Goal: Information Seeking & Learning: Learn about a topic

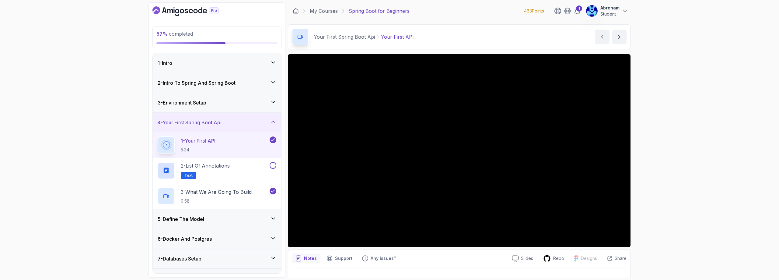
click at [196, 219] on h3 "5 - Define The Model" at bounding box center [181, 218] width 47 height 7
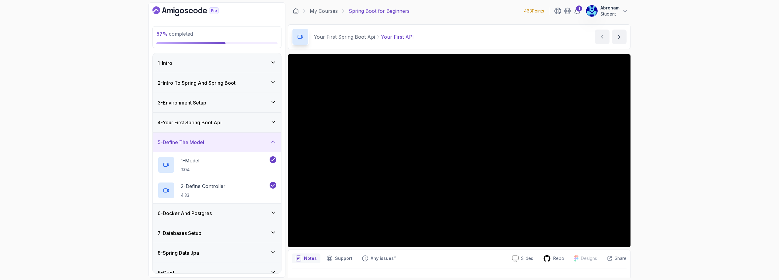
click at [202, 215] on h3 "6 - Docker And Postgres" at bounding box center [185, 212] width 54 height 7
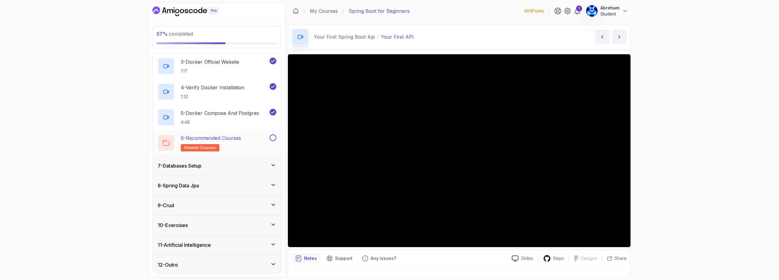
scroll to position [171, 0]
click at [190, 167] on h3 "7 - Databases Setup" at bounding box center [180, 164] width 44 height 7
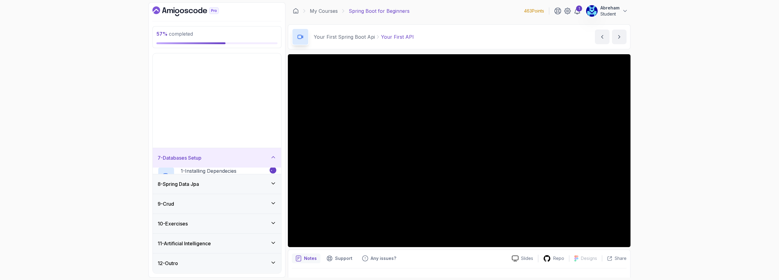
scroll to position [17, 0]
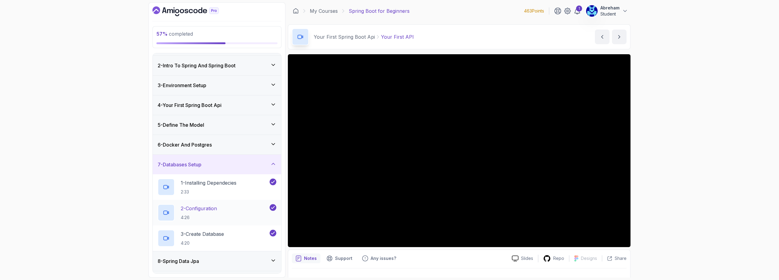
click at [209, 209] on p "2 - Configuration" at bounding box center [199, 208] width 36 height 7
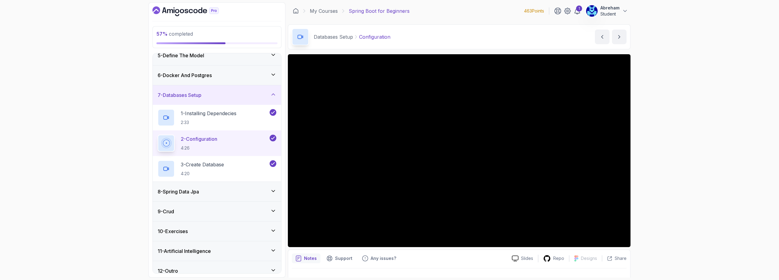
scroll to position [94, 0]
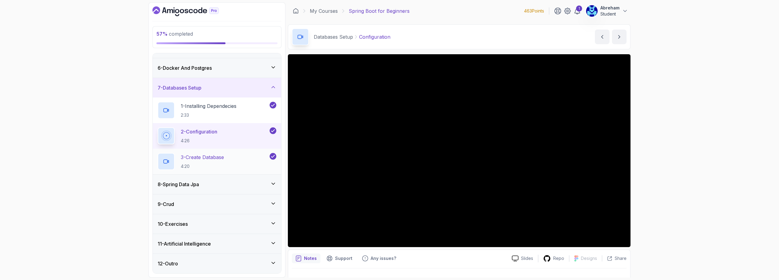
click at [209, 159] on p "3 - Create Database" at bounding box center [202, 156] width 43 height 7
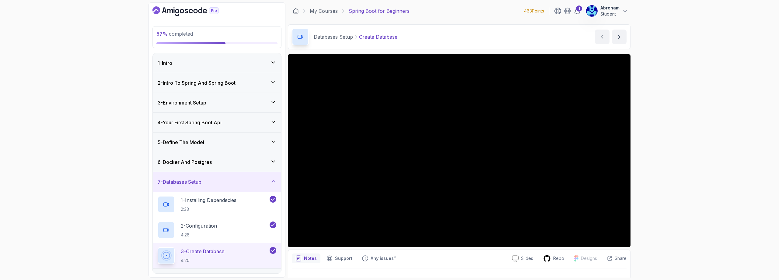
click at [274, 181] on icon at bounding box center [273, 181] width 3 height 2
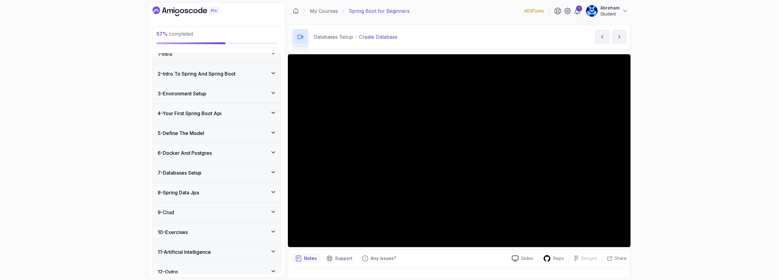
scroll to position [17, 0]
